Goal: Use online tool/utility: Utilize a website feature to perform a specific function

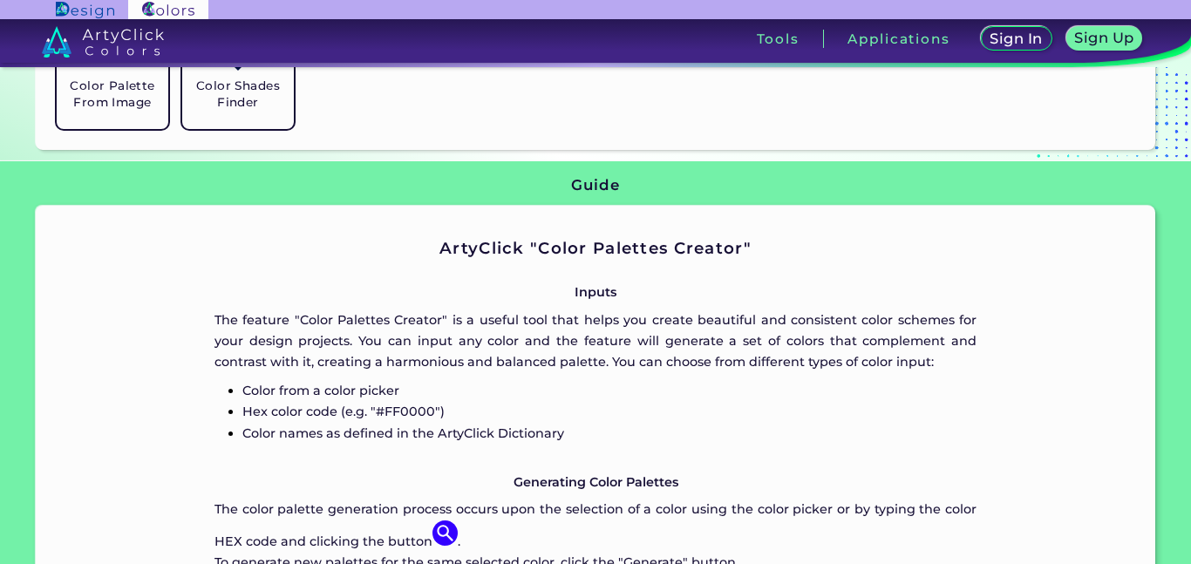
scroll to position [578, 0]
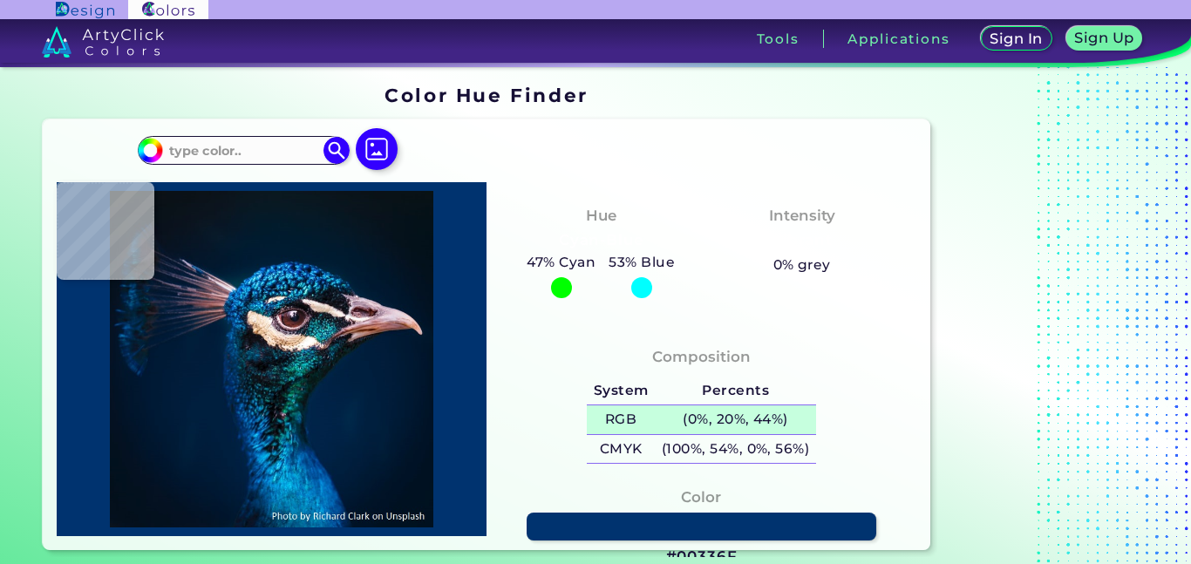
click at [764, 416] on h5 "(0%, 20%, 44%)" at bounding box center [735, 419] width 161 height 29
type input "#1a97e3"
type input "#1A97E3"
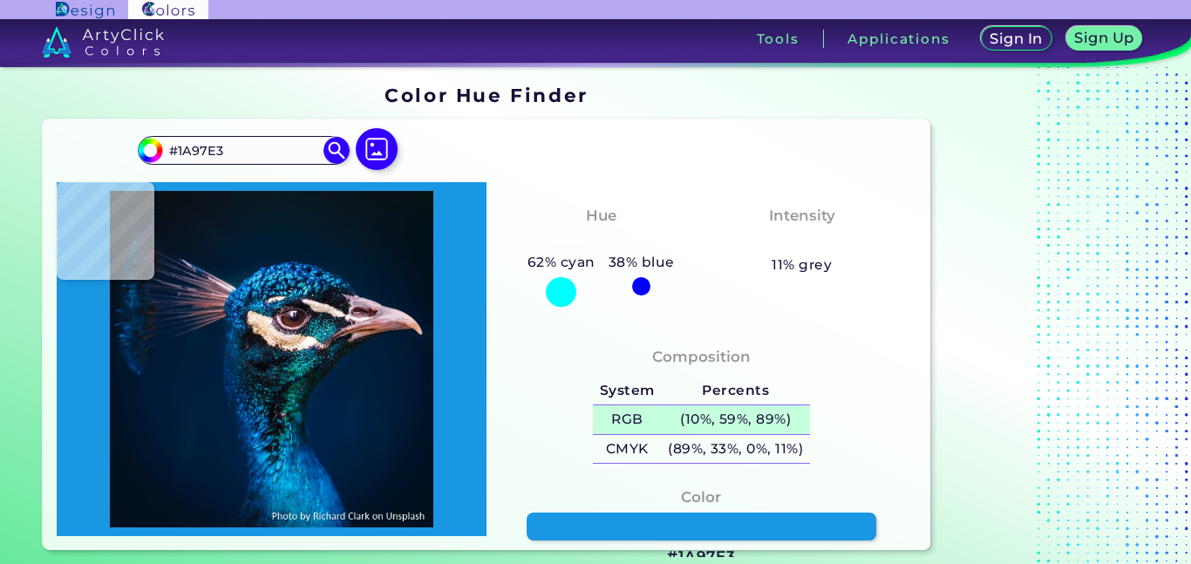
type input "#0e1a2a"
type input "#0E1A2A"
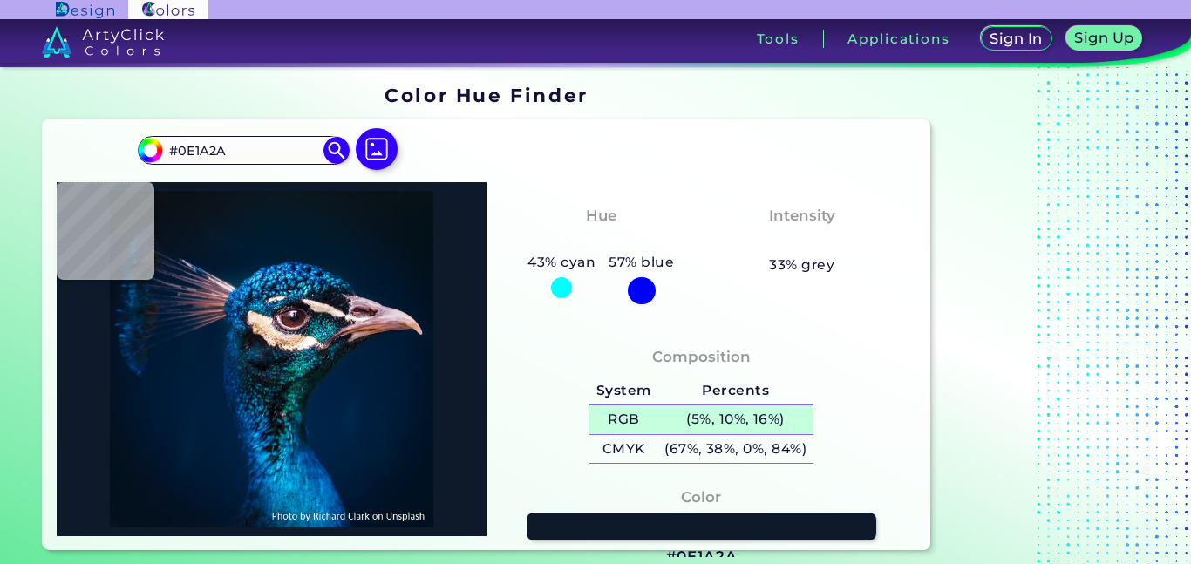
type input "#001d2f"
type input "#001D2F"
